Goal: Information Seeking & Learning: Check status

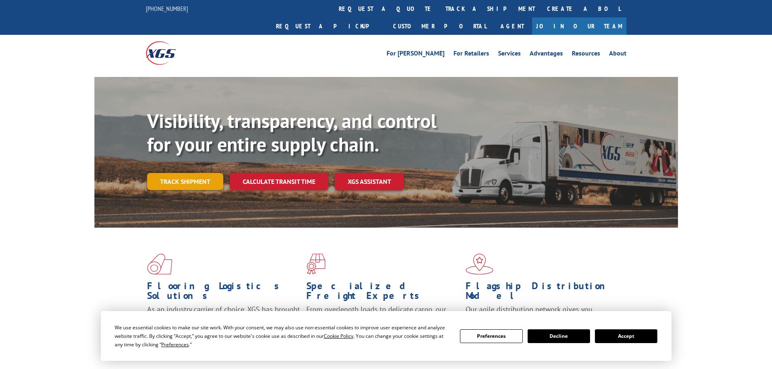
click at [207, 173] on link "Track shipment" at bounding box center [185, 181] width 76 height 17
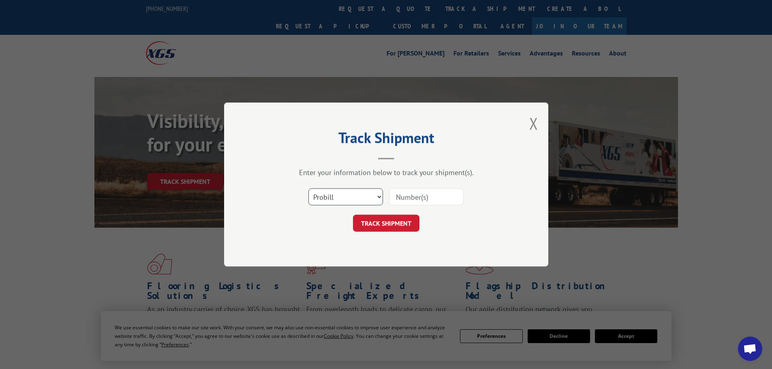
click at [337, 199] on select "Select category... Probill BOL PO" at bounding box center [345, 196] width 75 height 17
select select "bol"
click at [308, 188] on select "Select category... Probill BOL PO" at bounding box center [345, 196] width 75 height 17
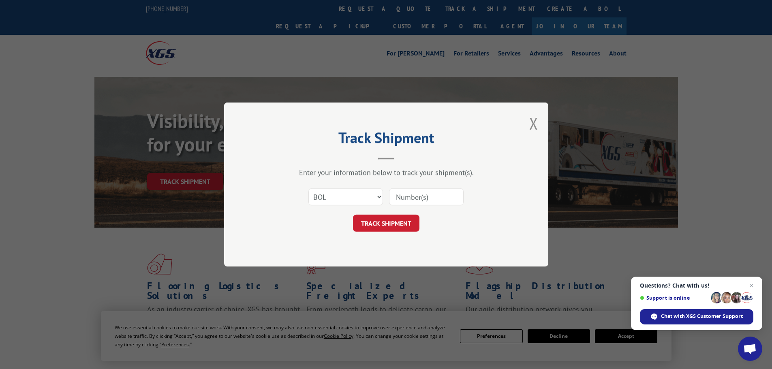
click at [438, 194] on input at bounding box center [426, 196] width 75 height 17
paste input "6034791"
type input "6034791"
click at [353, 215] on button "TRACK SHIPMENT" at bounding box center [386, 223] width 66 height 17
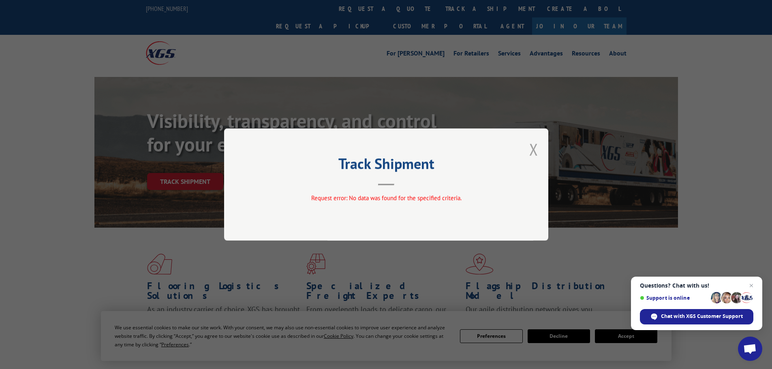
click at [534, 149] on button "Close modal" at bounding box center [533, 149] width 9 height 21
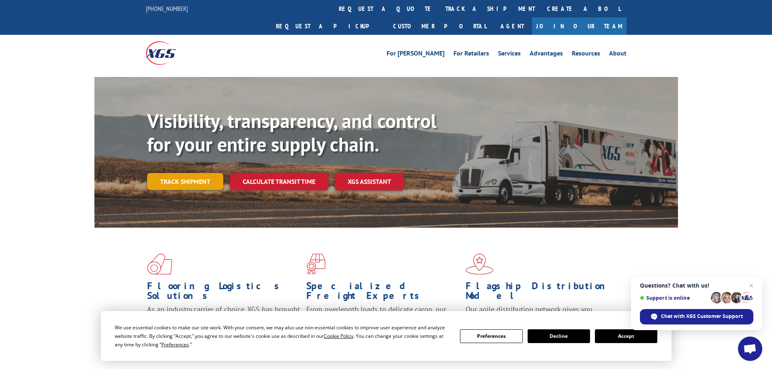
click at [182, 173] on link "Track shipment" at bounding box center [185, 181] width 76 height 17
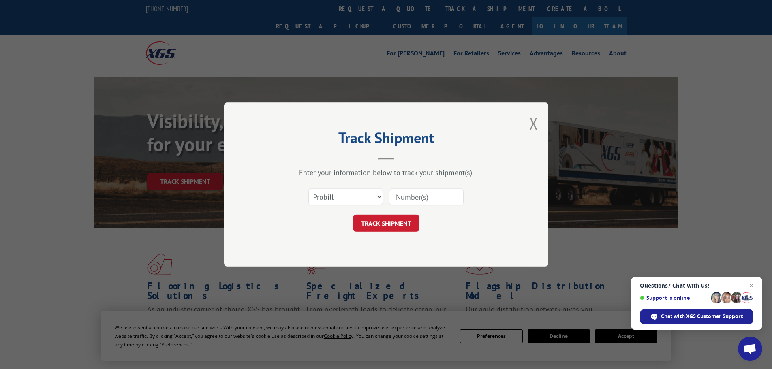
click at [419, 204] on input at bounding box center [426, 196] width 75 height 17
paste input "6034791"
type input "6034791"
drag, startPoint x: 422, startPoint y: 199, endPoint x: 75, endPoint y: 195, distance: 346.4
click at [81, 194] on div "Track Shipment Enter your information below to track your shipment(s). Select c…" at bounding box center [386, 184] width 772 height 369
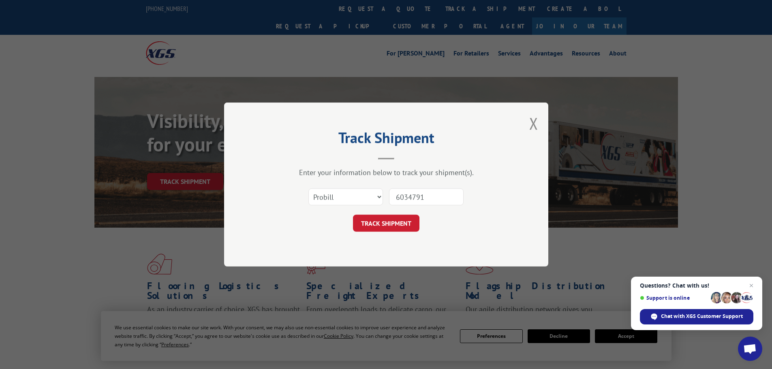
click button "TRACK SHIPMENT" at bounding box center [386, 223] width 66 height 17
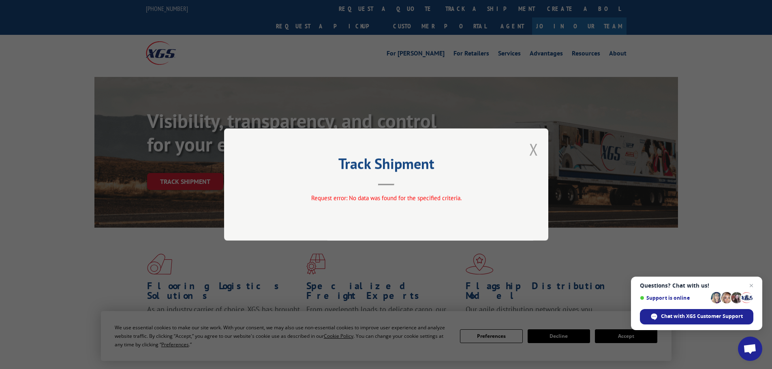
click at [531, 149] on button "Close modal" at bounding box center [533, 149] width 9 height 21
